Goal: Information Seeking & Learning: Learn about a topic

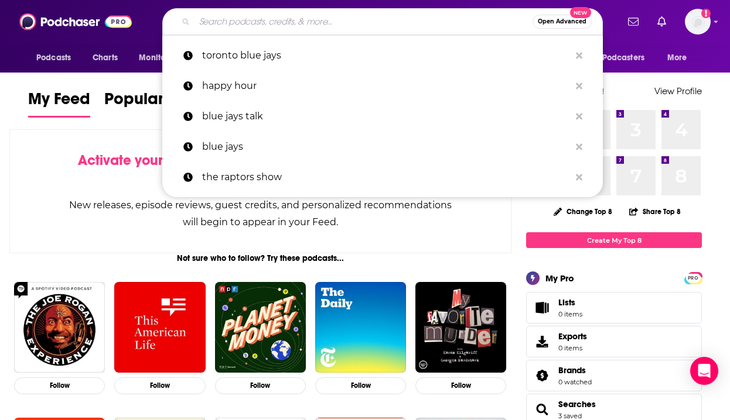
click at [336, 18] on input "Search podcasts, credits, & more..." at bounding box center [363, 21] width 338 height 19
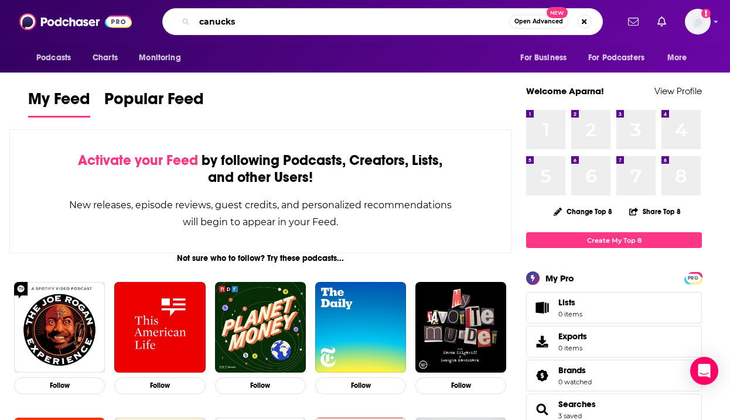
type input "canucks"
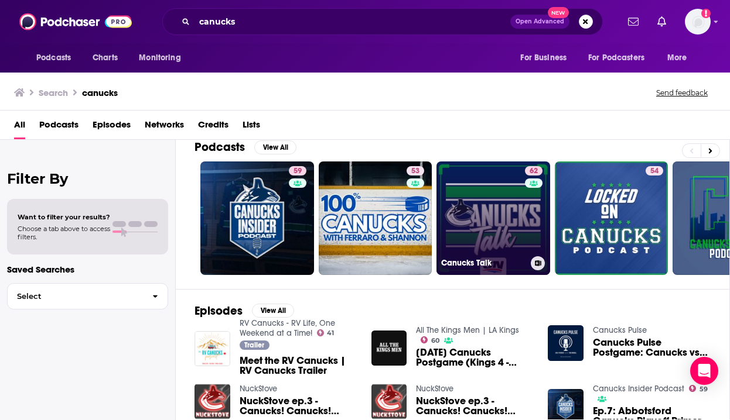
scroll to position [84, 0]
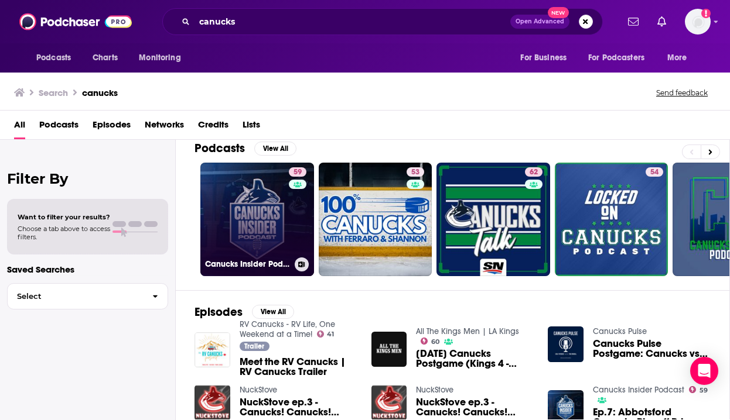
click at [266, 210] on link "59 Canucks Insider Podcast" at bounding box center [257, 220] width 114 height 114
